Goal: Task Accomplishment & Management: Use online tool/utility

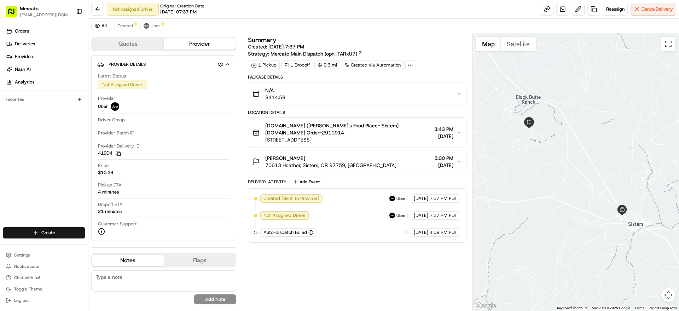
click at [416, 101] on div "N/A $414.58" at bounding box center [354, 94] width 203 height 14
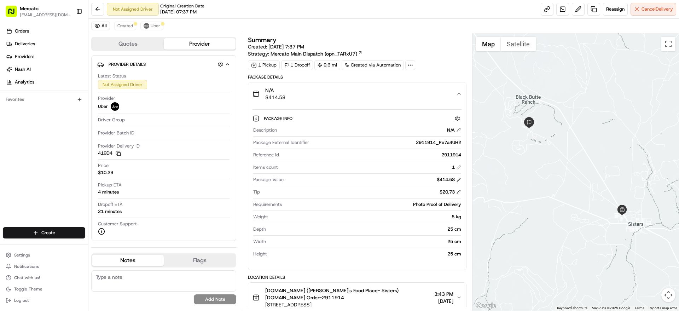
click at [453, 161] on div "Reference Id 2911914" at bounding box center [357, 157] width 208 height 10
click at [455, 158] on div "2911914" at bounding box center [371, 155] width 179 height 6
copy div "2911914"
drag, startPoint x: 157, startPoint y: 27, endPoint x: 147, endPoint y: 27, distance: 9.2
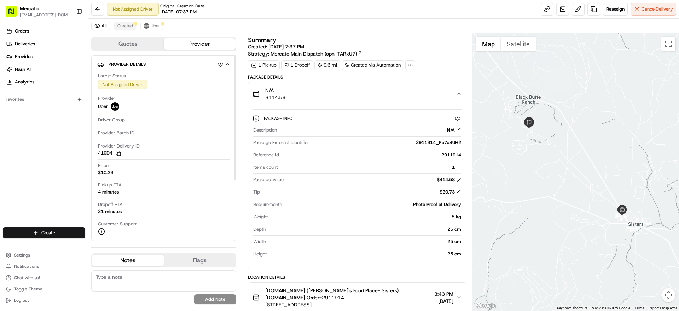
click at [154, 27] on div "All Created Uber" at bounding box center [383, 26] width 591 height 15
click at [133, 27] on span "Created" at bounding box center [125, 26] width 16 height 6
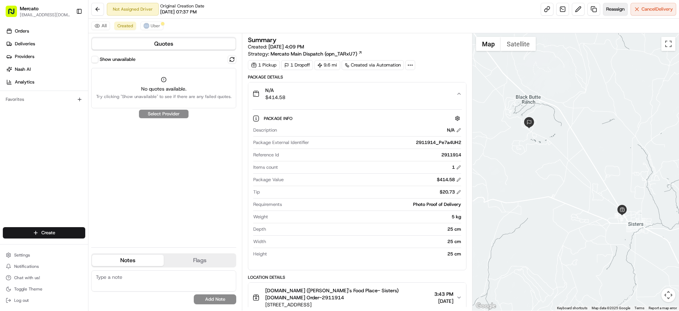
click at [611, 10] on span "Reassign" at bounding box center [615, 9] width 18 height 6
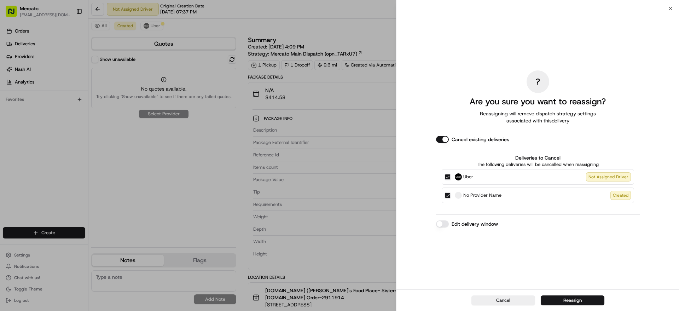
click at [452, 227] on label "Edit delivery window" at bounding box center [475, 223] width 46 height 7
click at [441, 227] on button "Edit delivery window" at bounding box center [442, 223] width 13 height 7
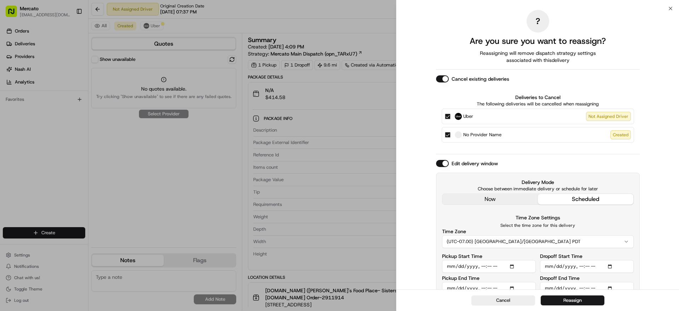
click at [445, 119] on button "Uber Not Assigned Driver" at bounding box center [448, 117] width 6 height 6
click at [479, 205] on div "Delivery Mode Choose between immediate delivery or schedule for later now sched…" at bounding box center [538, 192] width 192 height 26
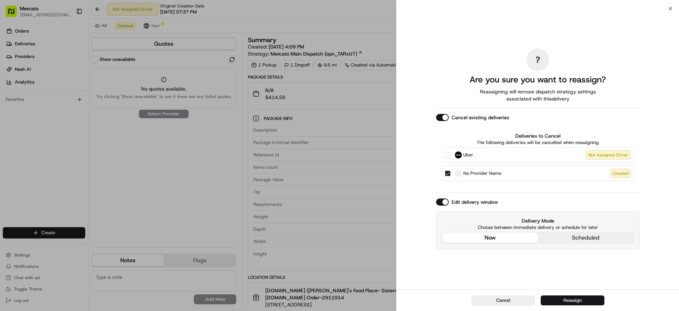
click at [561, 301] on button "Reassign" at bounding box center [573, 300] width 64 height 10
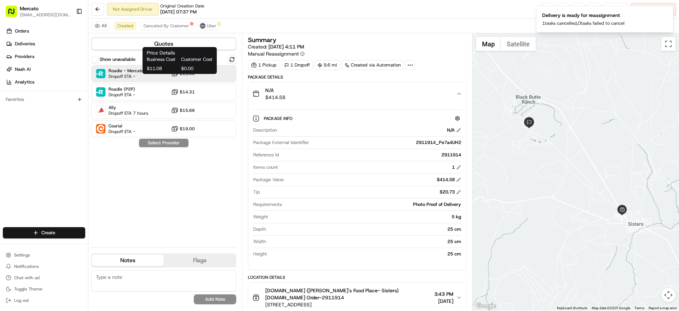
click at [186, 76] on span "$11.08" at bounding box center [187, 74] width 15 height 6
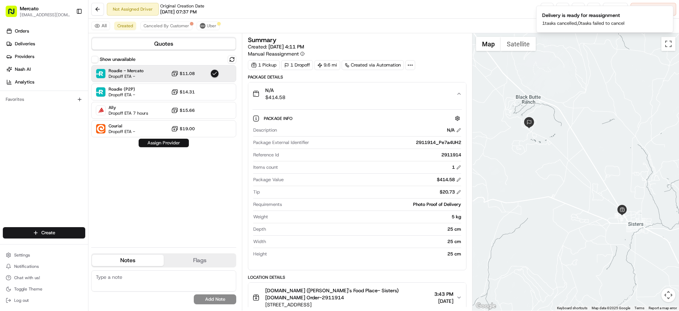
click at [176, 147] on button "Assign Provider" at bounding box center [164, 143] width 50 height 8
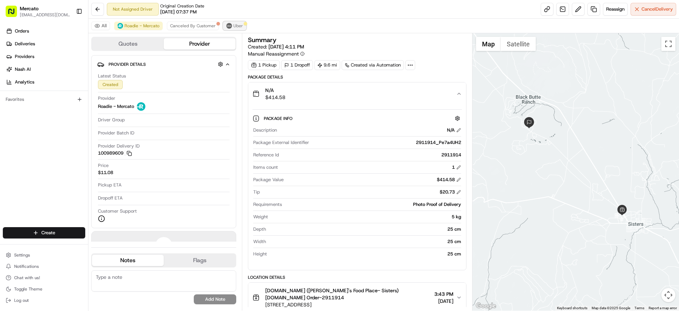
click at [246, 26] on button "Uber" at bounding box center [234, 26] width 23 height 8
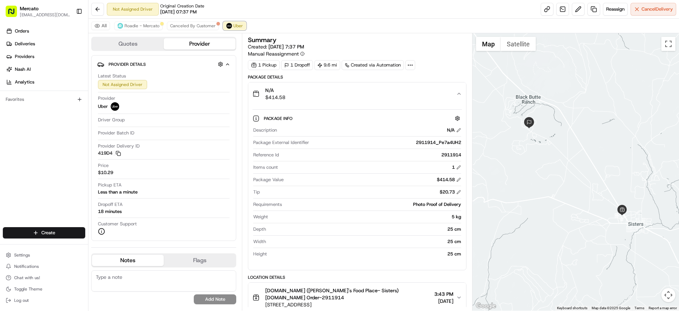
scroll to position [127, 0]
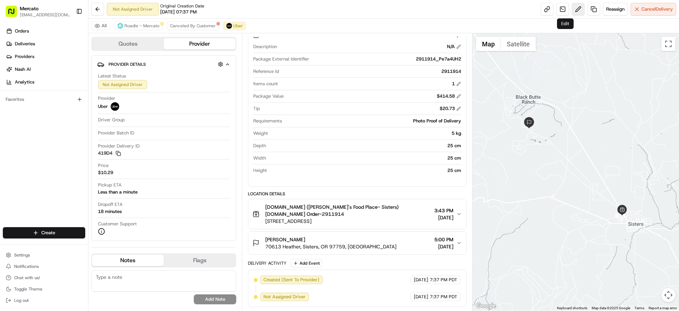
click at [572, 13] on button at bounding box center [578, 9] width 13 height 13
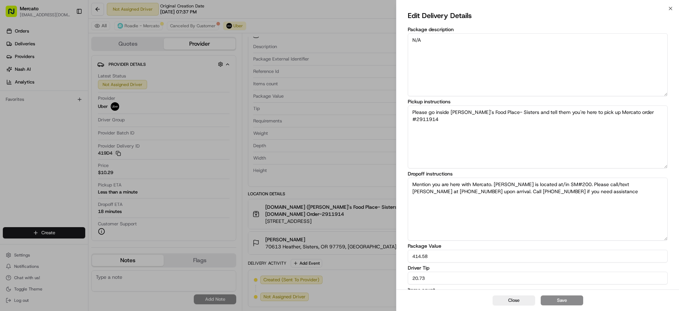
scroll to position [59, 0]
